Goal: Information Seeking & Learning: Learn about a topic

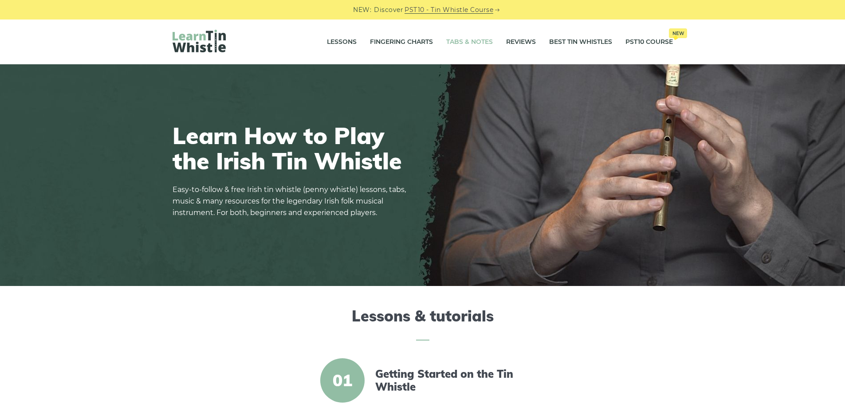
click at [461, 43] on link "Tabs & Notes" at bounding box center [469, 42] width 47 height 22
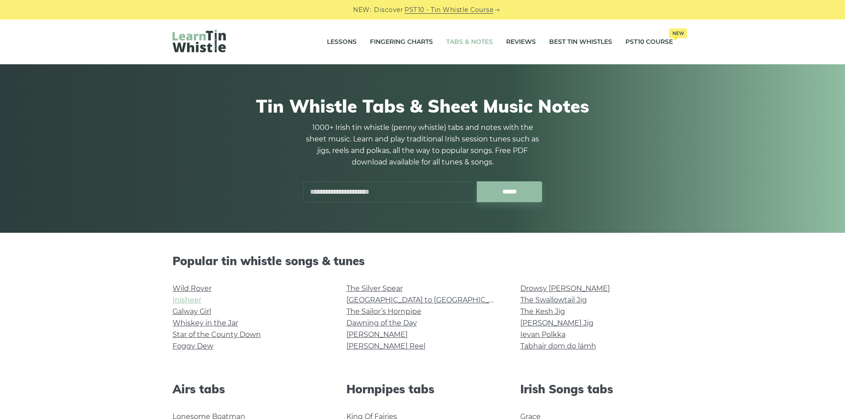
click at [176, 299] on link "Inisheer" at bounding box center [187, 300] width 29 height 8
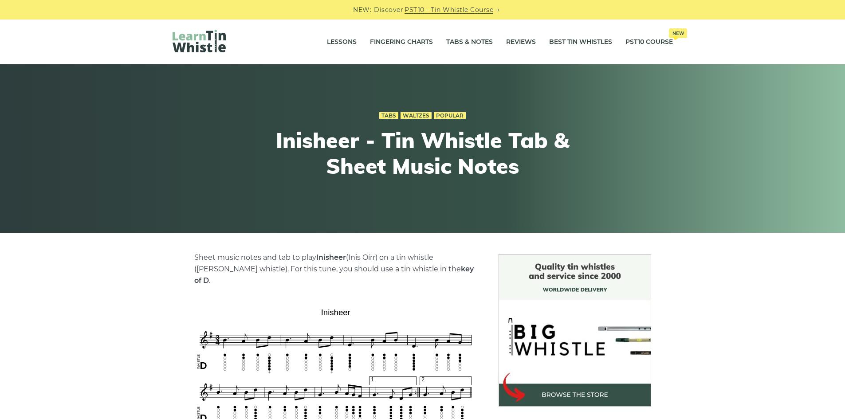
drag, startPoint x: 57, startPoint y: 260, endPoint x: 129, endPoint y: 136, distance: 142.9
click at [485, 43] on link "Tabs & Notes" at bounding box center [469, 42] width 47 height 22
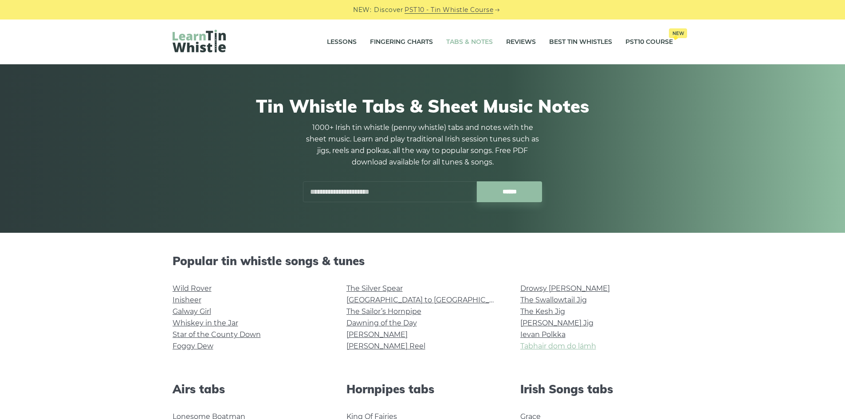
click at [563, 347] on link "Tabhair dom do lámh" at bounding box center [558, 346] width 76 height 8
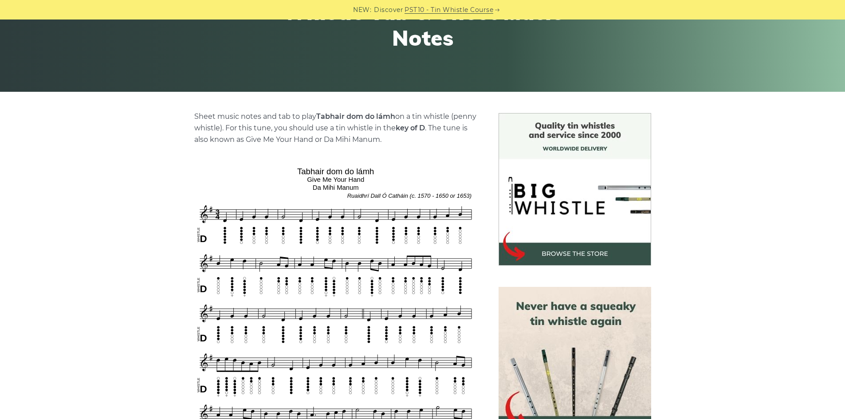
scroll to position [158, 0]
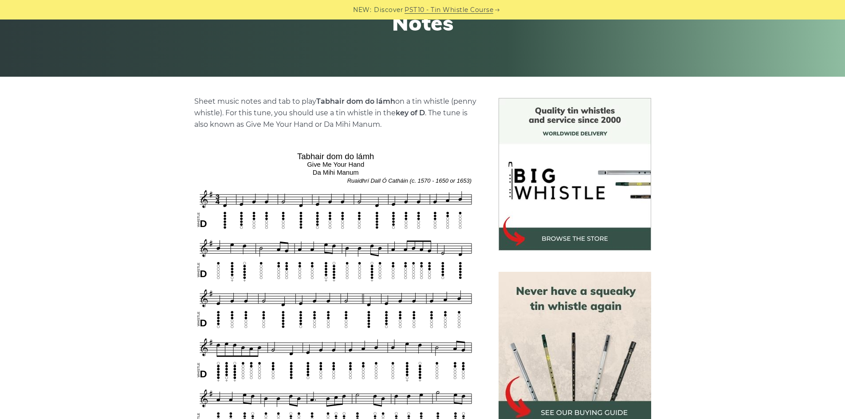
drag, startPoint x: 717, startPoint y: 270, endPoint x: 715, endPoint y: 279, distance: 9.4
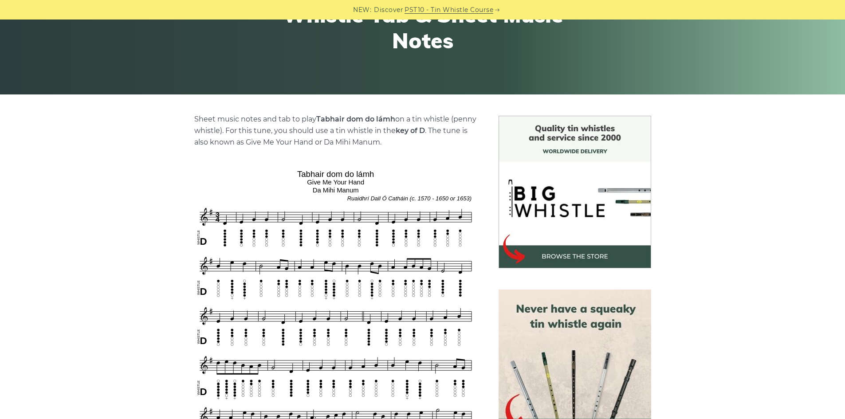
scroll to position [0, 0]
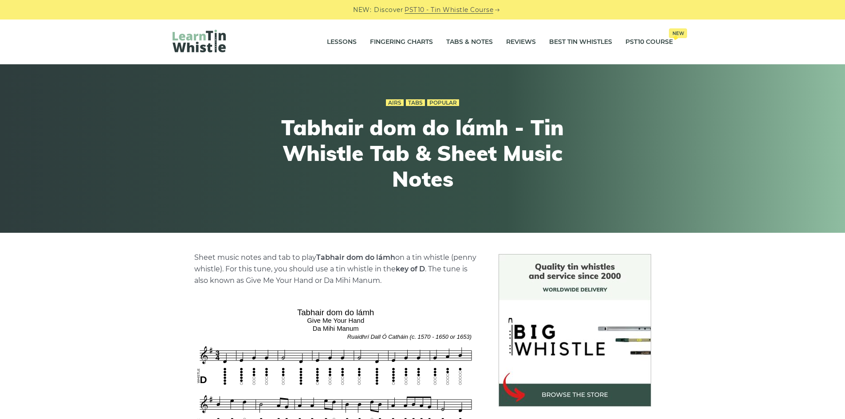
drag, startPoint x: 832, startPoint y: 282, endPoint x: 791, endPoint y: 154, distance: 134.8
click at [456, 44] on link "Tabs & Notes" at bounding box center [469, 42] width 47 height 22
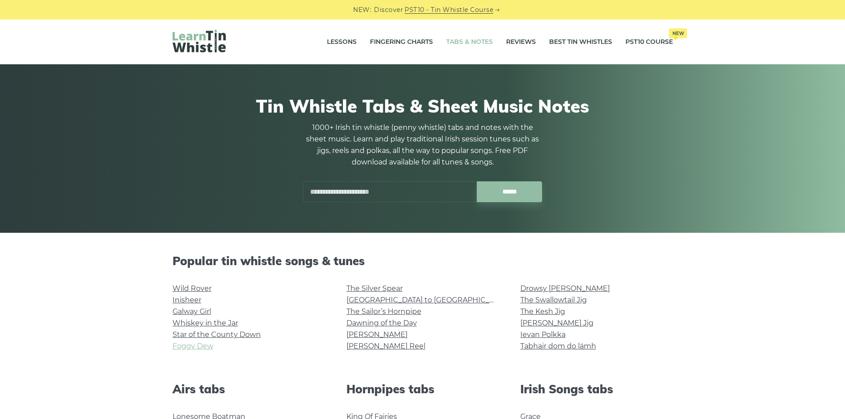
click at [187, 346] on link "Foggy Dew" at bounding box center [193, 346] width 41 height 8
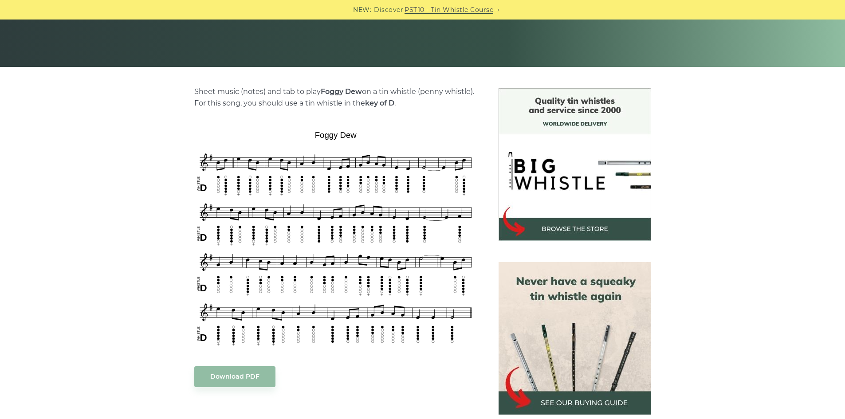
scroll to position [205, 0]
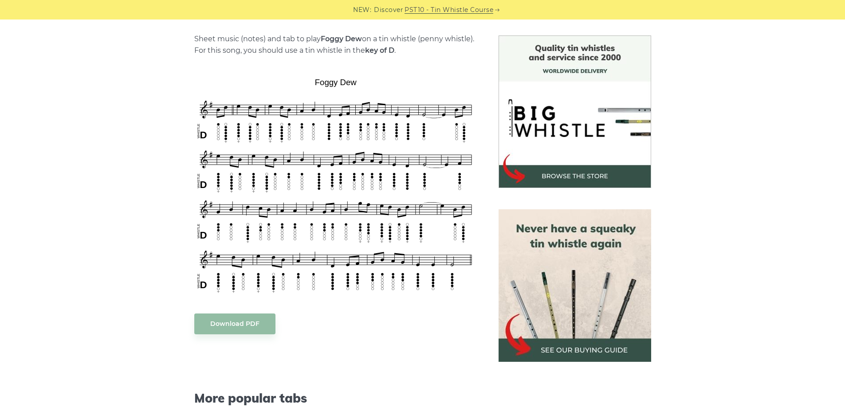
drag, startPoint x: 116, startPoint y: 245, endPoint x: 106, endPoint y: 244, distance: 9.9
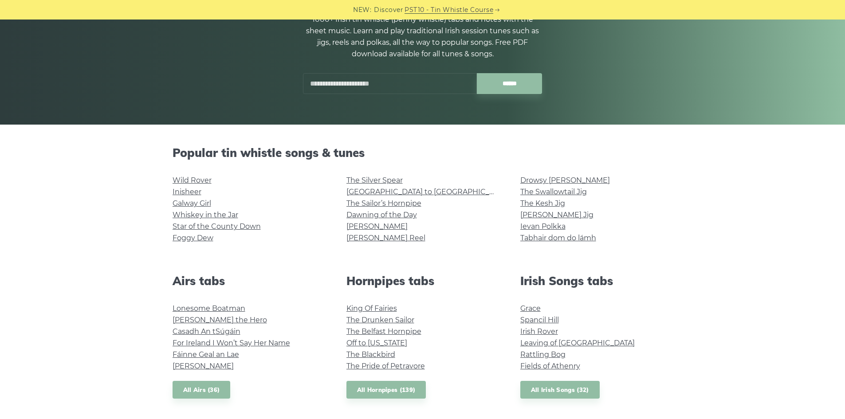
scroll to position [128, 0]
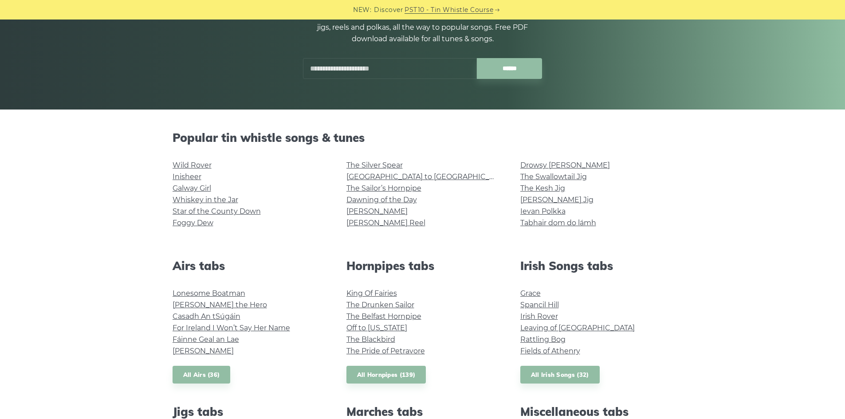
drag, startPoint x: 84, startPoint y: 266, endPoint x: 102, endPoint y: 281, distance: 23.4
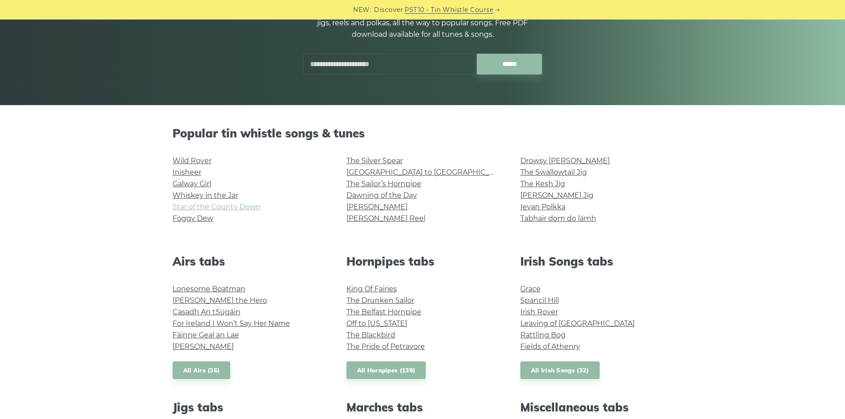
click at [196, 211] on link "Star of the County Down" at bounding box center [217, 207] width 88 height 8
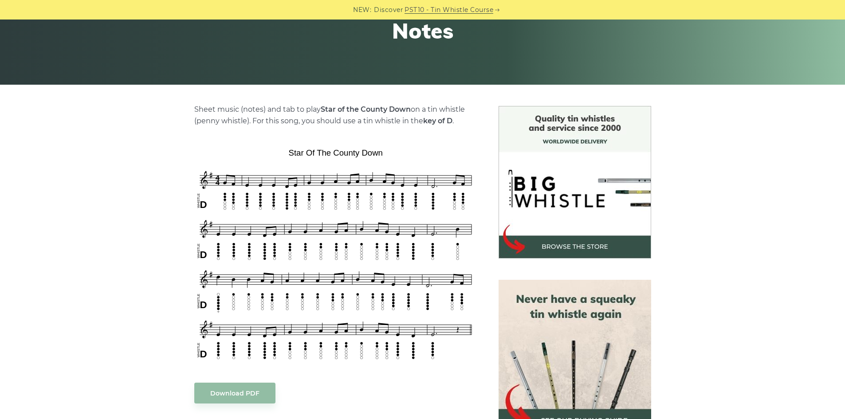
scroll to position [192, 0]
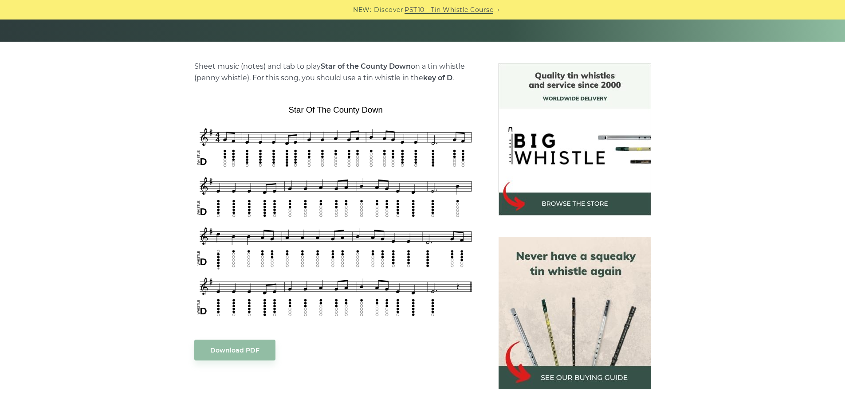
drag, startPoint x: 162, startPoint y: 260, endPoint x: 164, endPoint y: 278, distance: 17.4
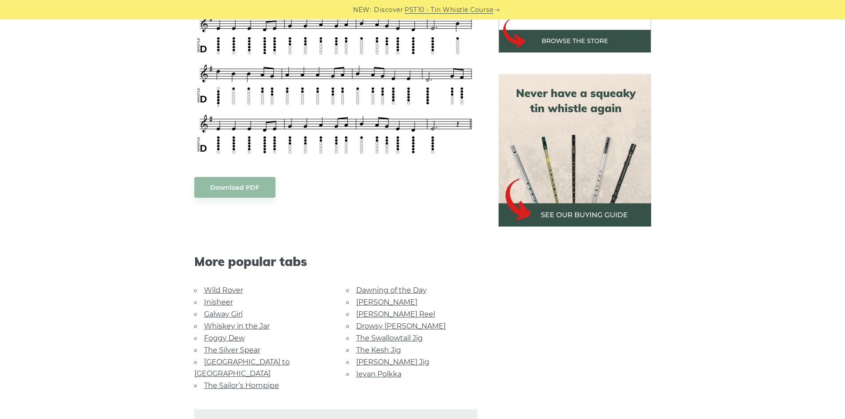
drag, startPoint x: 156, startPoint y: 107, endPoint x: 148, endPoint y: 159, distance: 52.9
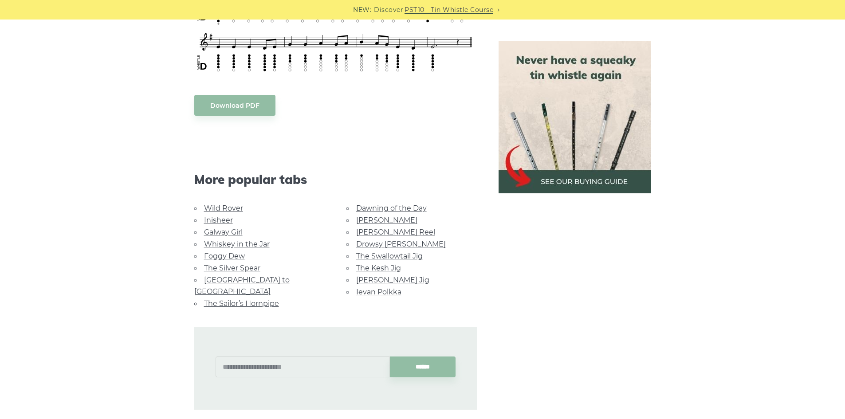
click at [391, 209] on link "Dawning of the Day" at bounding box center [391, 208] width 71 height 8
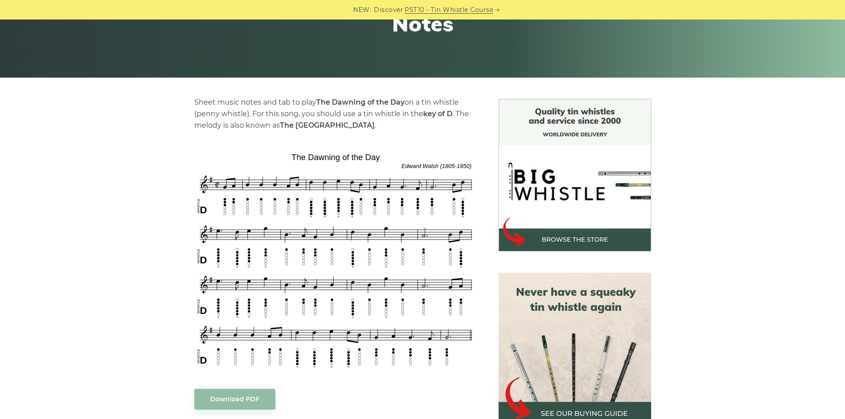
scroll to position [169, 0]
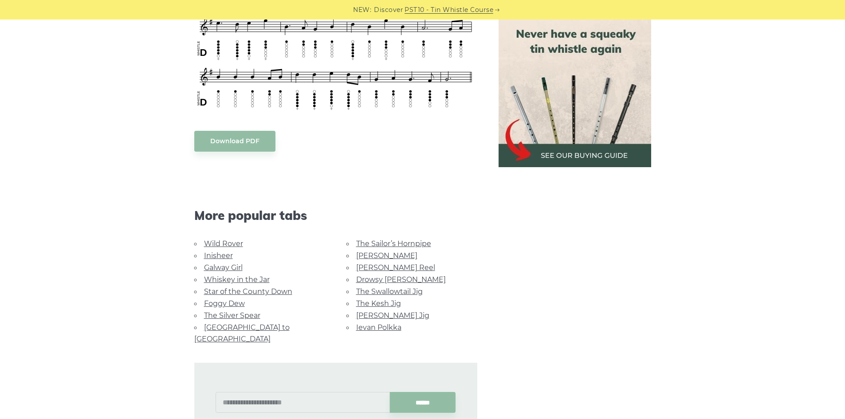
drag, startPoint x: 307, startPoint y: 127, endPoint x: 286, endPoint y: 183, distance: 59.7
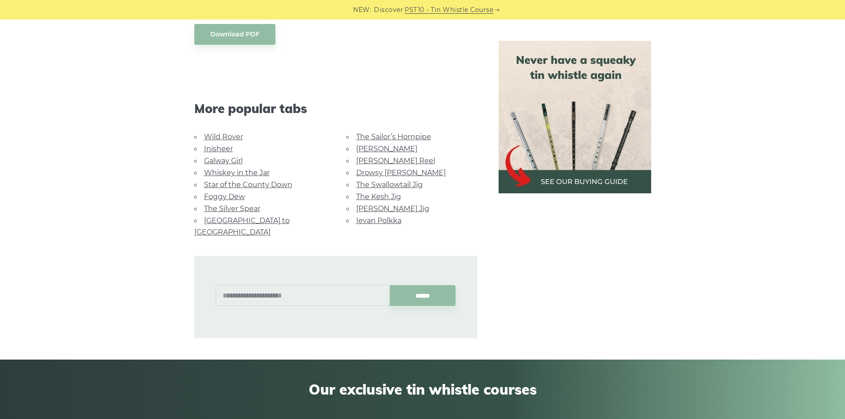
click at [392, 168] on li "Drowsy [PERSON_NAME]" at bounding box center [412, 173] width 131 height 12
click at [392, 172] on link "Drowsy [PERSON_NAME]" at bounding box center [401, 173] width 90 height 8
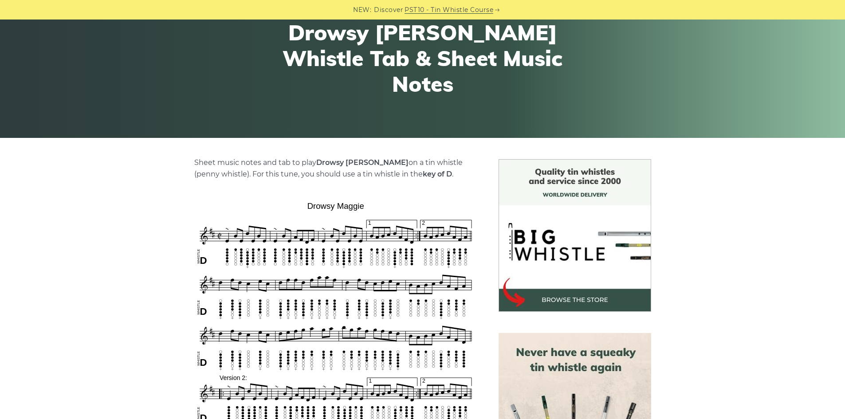
drag, startPoint x: 209, startPoint y: 191, endPoint x: 206, endPoint y: 227, distance: 36.5
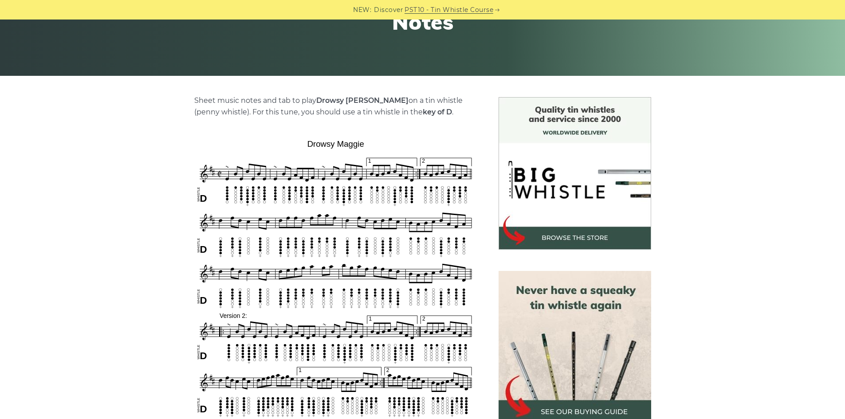
scroll to position [195, 0]
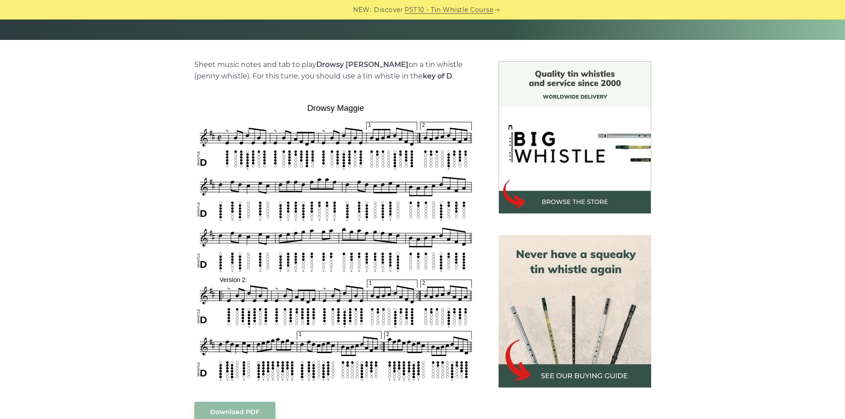
drag, startPoint x: 169, startPoint y: 247, endPoint x: 167, endPoint y: 237, distance: 10.4
